Goal: Information Seeking & Learning: Learn about a topic

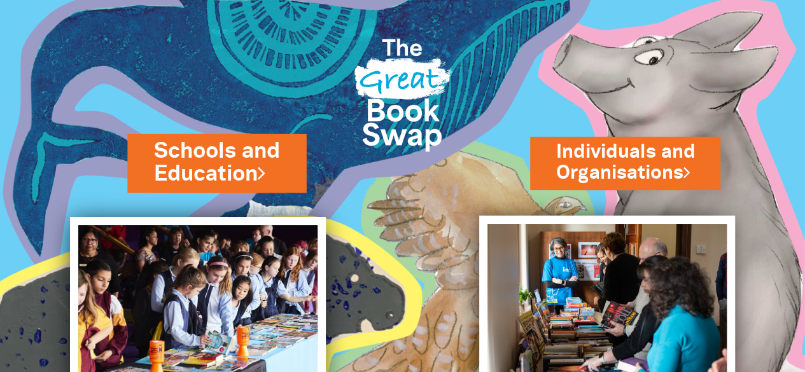
click at [234, 150] on link "Schools and Education" at bounding box center [216, 162] width 125 height 53
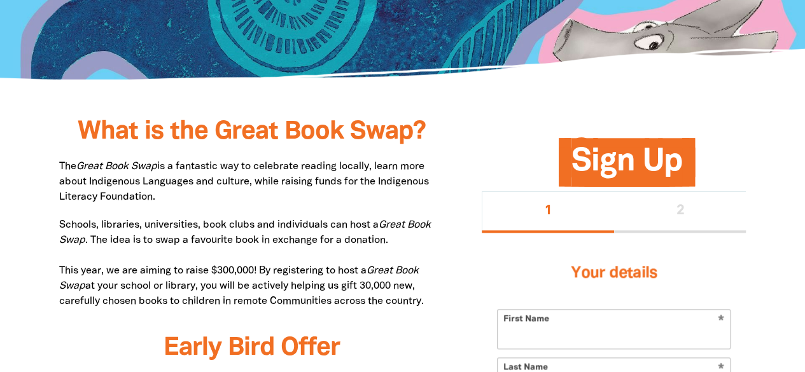
scroll to position [571, 0]
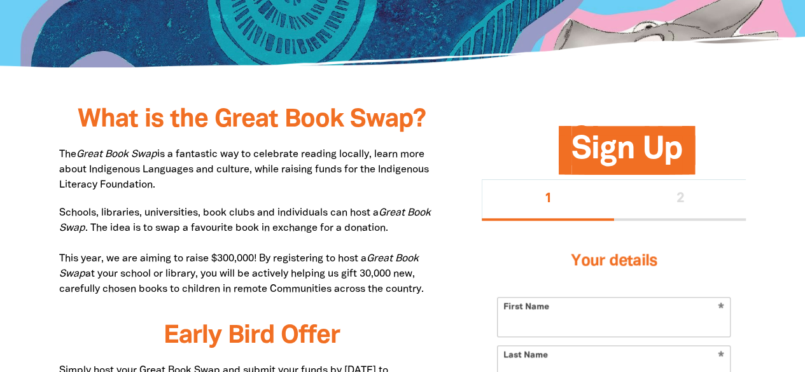
click at [328, 290] on p "Schools, libraries, universities, book clubs and individuals can host a Great B…" at bounding box center [251, 252] width 385 height 92
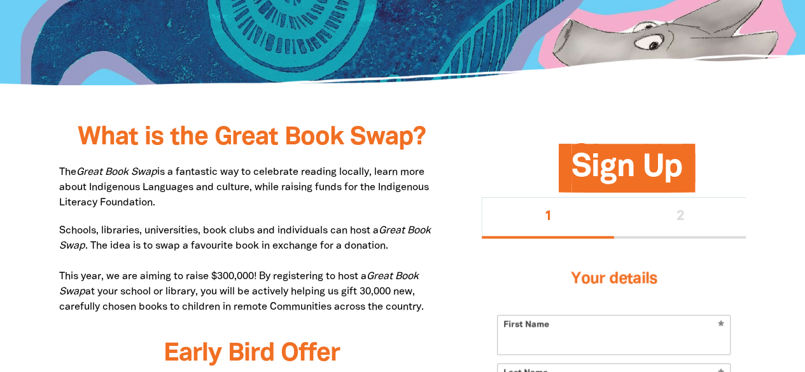
scroll to position [0, 0]
